Goal: Complete application form: Complete application form

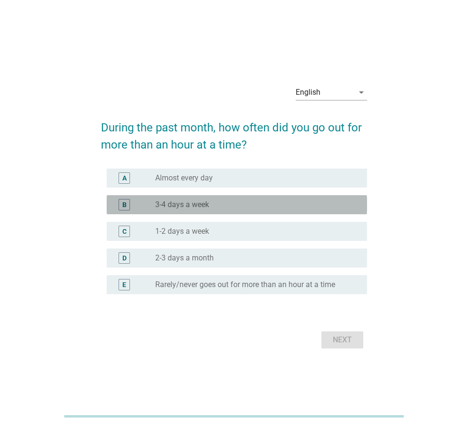
click at [148, 201] on div "B" at bounding box center [134, 204] width 41 height 11
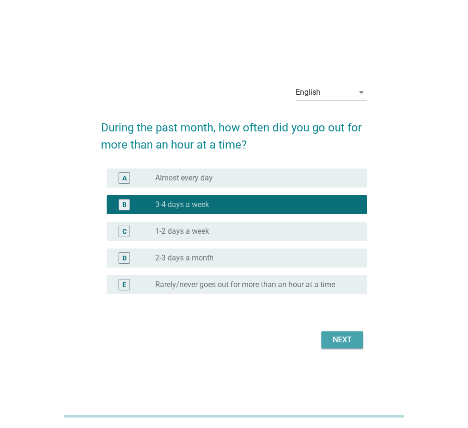
click at [340, 342] on div "Next" at bounding box center [342, 339] width 27 height 11
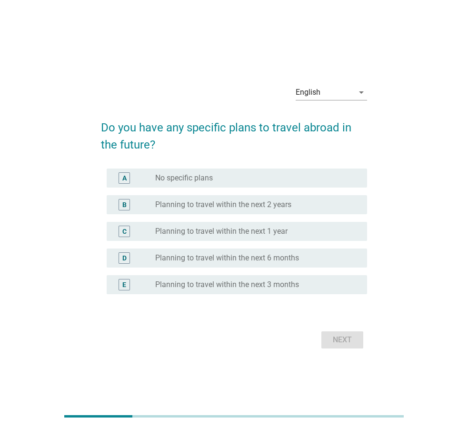
click at [174, 183] on div "radio_button_unchecked No specific plans" at bounding box center [257, 177] width 204 height 11
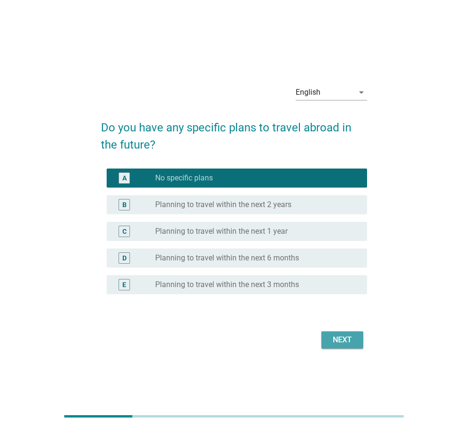
click at [341, 342] on div "Next" at bounding box center [342, 339] width 27 height 11
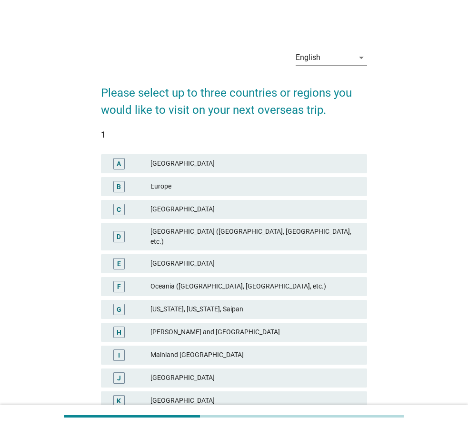
click at [151, 183] on div "Europe" at bounding box center [254, 186] width 209 height 11
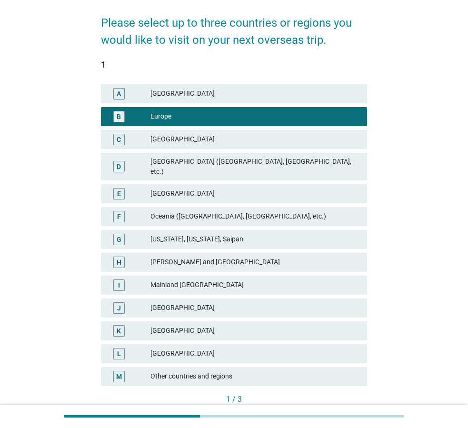
scroll to position [123, 0]
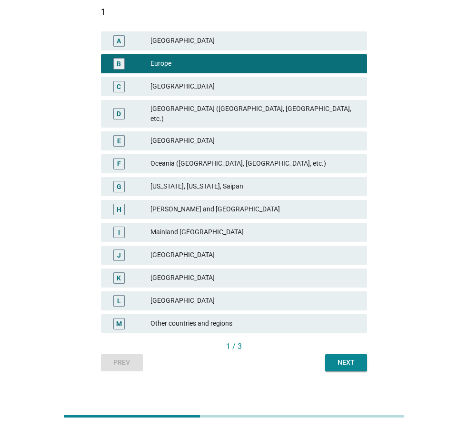
click at [351, 357] on div "Next" at bounding box center [345, 362] width 27 height 10
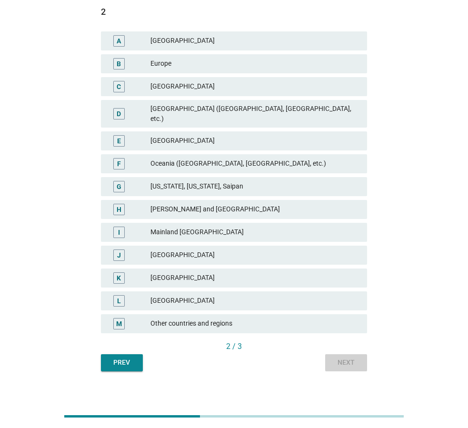
scroll to position [0, 0]
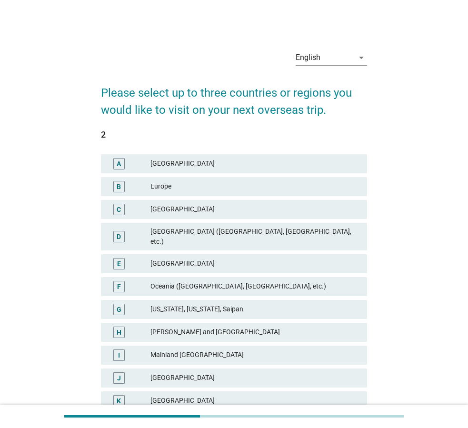
click at [147, 215] on div "C India" at bounding box center [234, 209] width 266 height 19
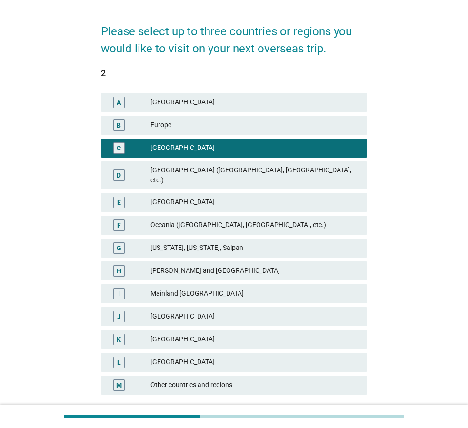
scroll to position [123, 0]
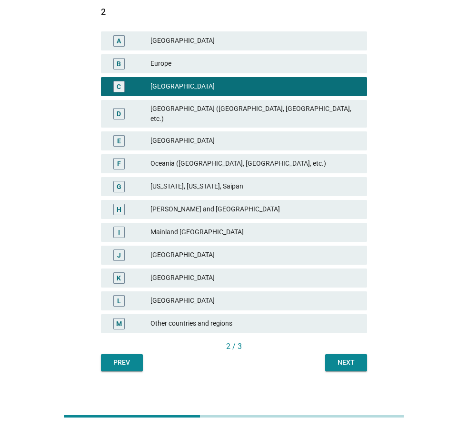
click at [338, 357] on div "Next" at bounding box center [345, 362] width 27 height 10
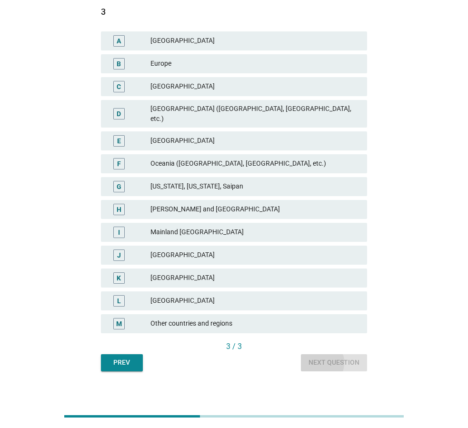
scroll to position [0, 0]
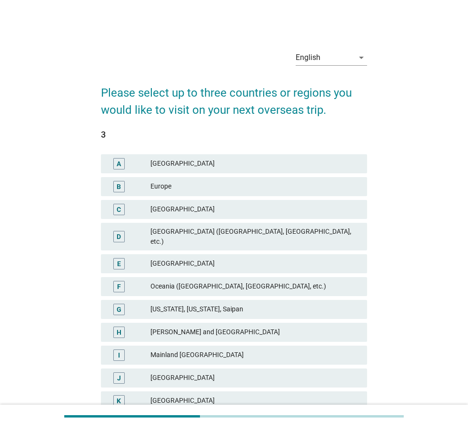
click at [146, 212] on div "C" at bounding box center [129, 209] width 42 height 11
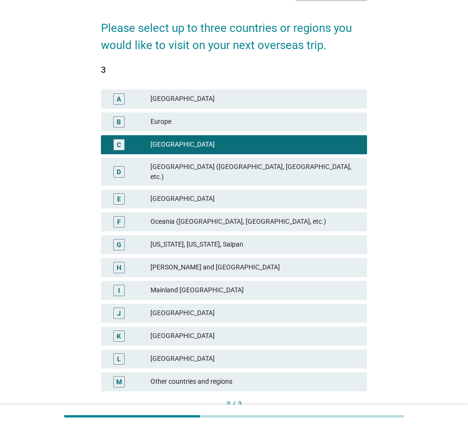
scroll to position [123, 0]
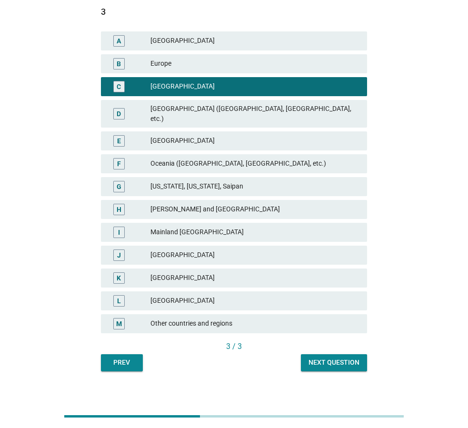
click at [337, 359] on button "Next question" at bounding box center [334, 362] width 66 height 17
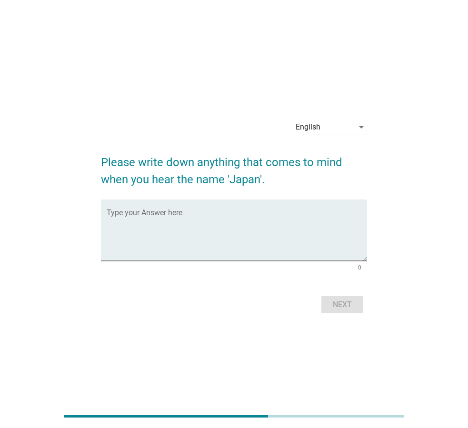
click at [333, 125] on div "English" at bounding box center [324, 126] width 58 height 15
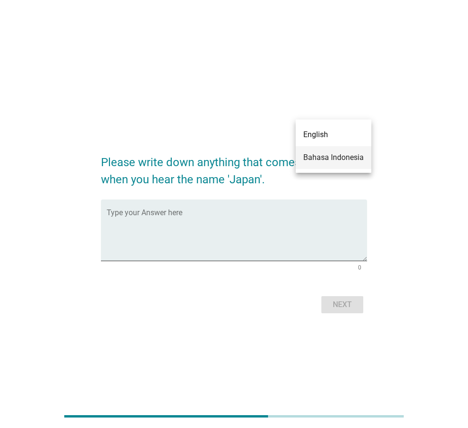
click at [326, 160] on div "Bahasa Indonesia" at bounding box center [333, 157] width 60 height 11
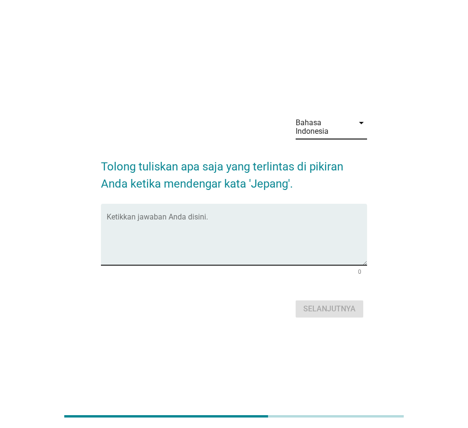
click at [262, 225] on textarea "Ketikkan jawaban Anda disini." at bounding box center [237, 240] width 260 height 50
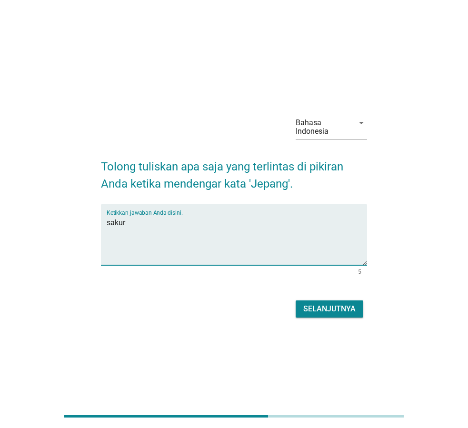
type textarea "sakur"
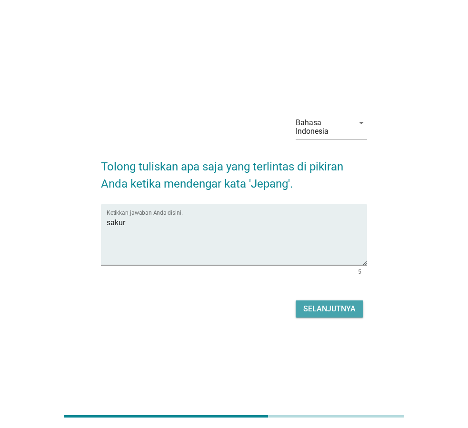
click at [353, 307] on div "Selanjutnya" at bounding box center [329, 308] width 52 height 11
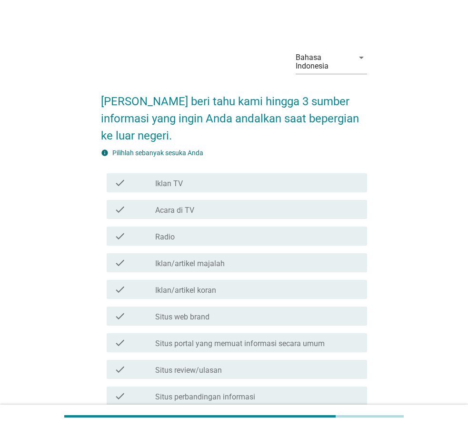
click at [167, 216] on div "check check_box_outline_blank Acara di TV" at bounding box center [237, 209] width 260 height 19
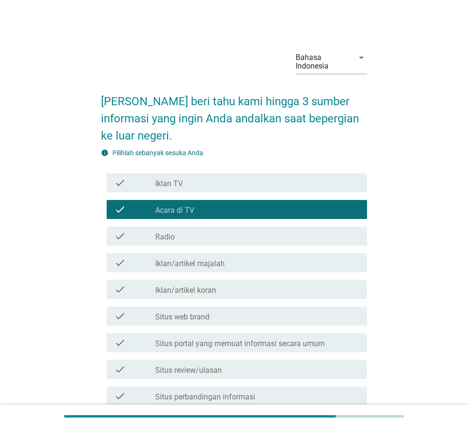
click at [166, 249] on div "check check_box_outline_blank Iklan/artikel majalah" at bounding box center [234, 262] width 266 height 27
click at [182, 333] on div "check check_box_outline_blank Situs portal yang memuat informasi secara umum" at bounding box center [237, 342] width 260 height 19
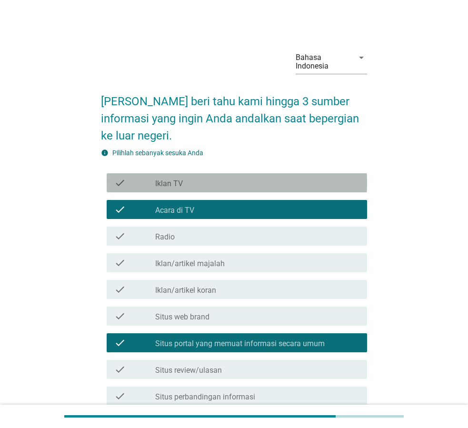
click at [161, 186] on label "Iklan TV" at bounding box center [169, 184] width 28 height 10
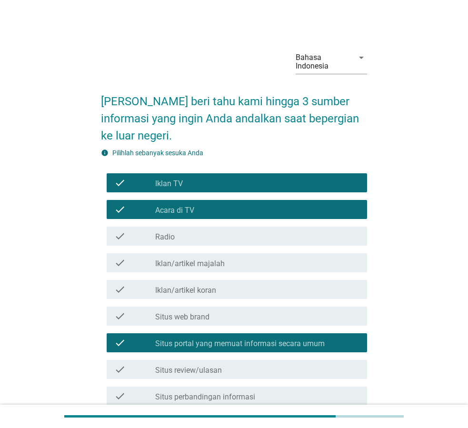
click at [174, 253] on div "check check_box_outline_blank Iklan/artikel majalah" at bounding box center [234, 262] width 266 height 27
click at [144, 220] on div "check check_box_outline_blank Acara di TV" at bounding box center [234, 209] width 266 height 27
click at [181, 315] on label "Situs web brand" at bounding box center [182, 317] width 54 height 10
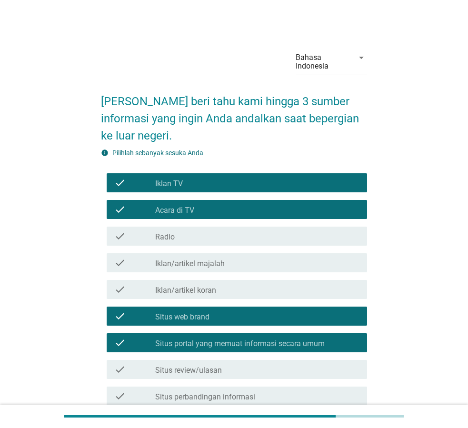
click at [189, 264] on label "Iklan/artikel majalah" at bounding box center [189, 264] width 69 height 10
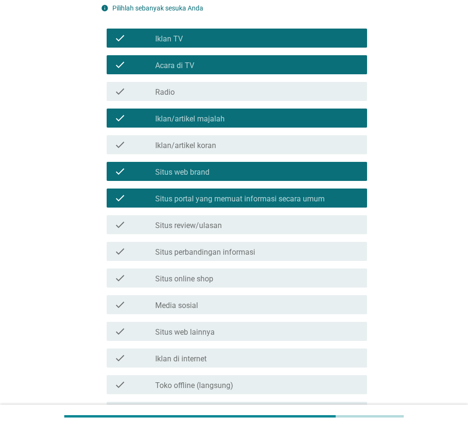
scroll to position [248, 0]
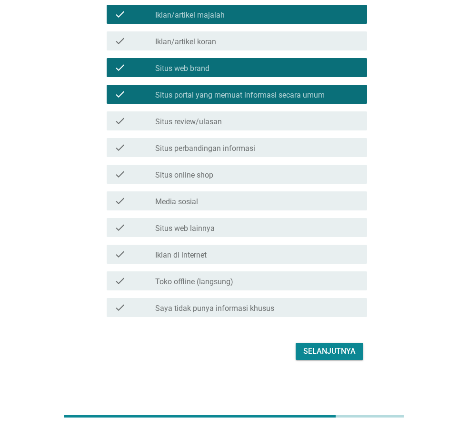
click at [325, 349] on div "Selanjutnya" at bounding box center [329, 350] width 52 height 11
